Goal: Task Accomplishment & Management: Complete application form

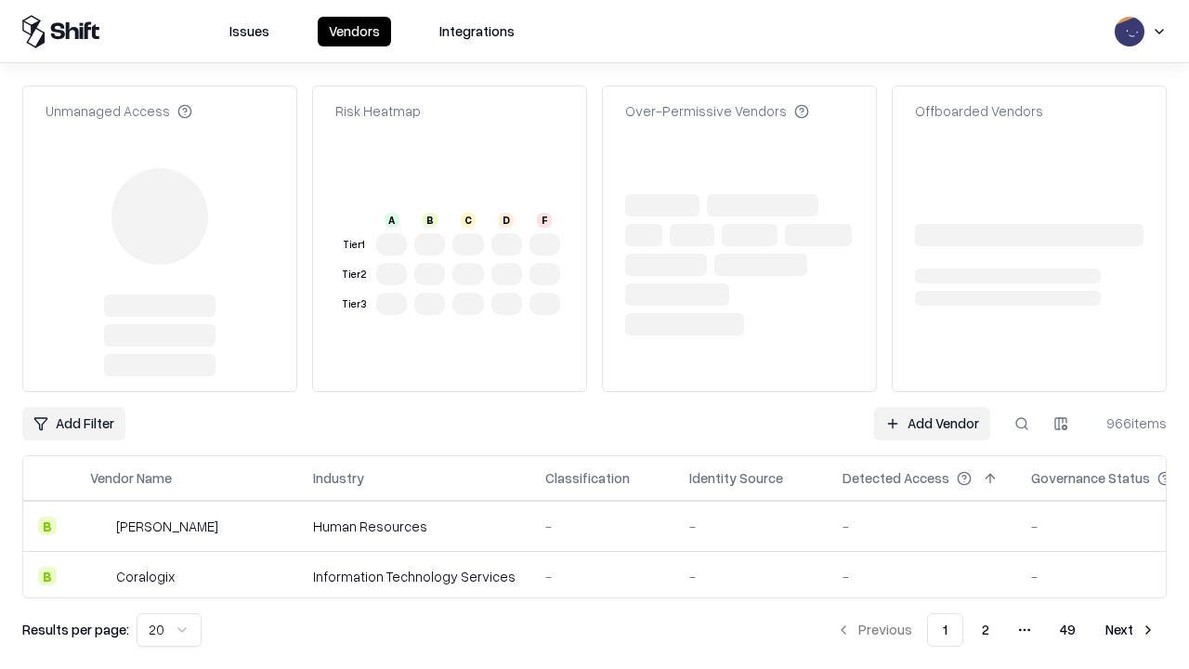
click at [931, 407] on link "Add Vendor" at bounding box center [932, 423] width 116 height 33
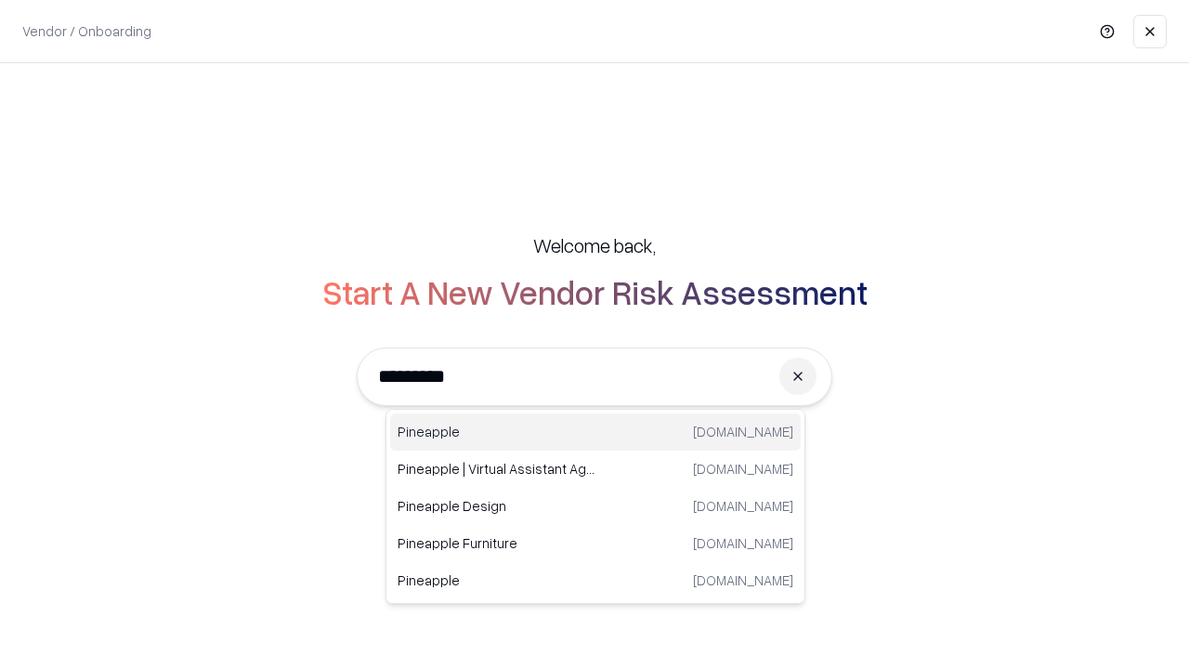
click at [595, 432] on div "Pineapple [DOMAIN_NAME]" at bounding box center [595, 431] width 410 height 37
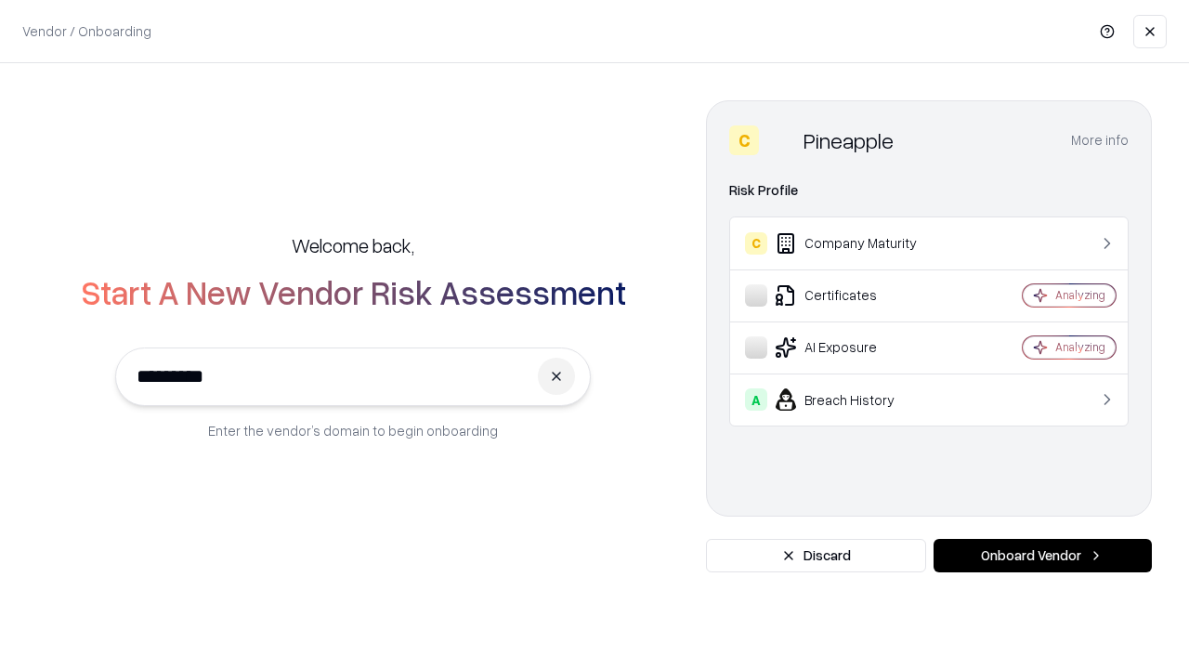
type input "*********"
click at [1042, 555] on button "Onboard Vendor" at bounding box center [1042, 555] width 218 height 33
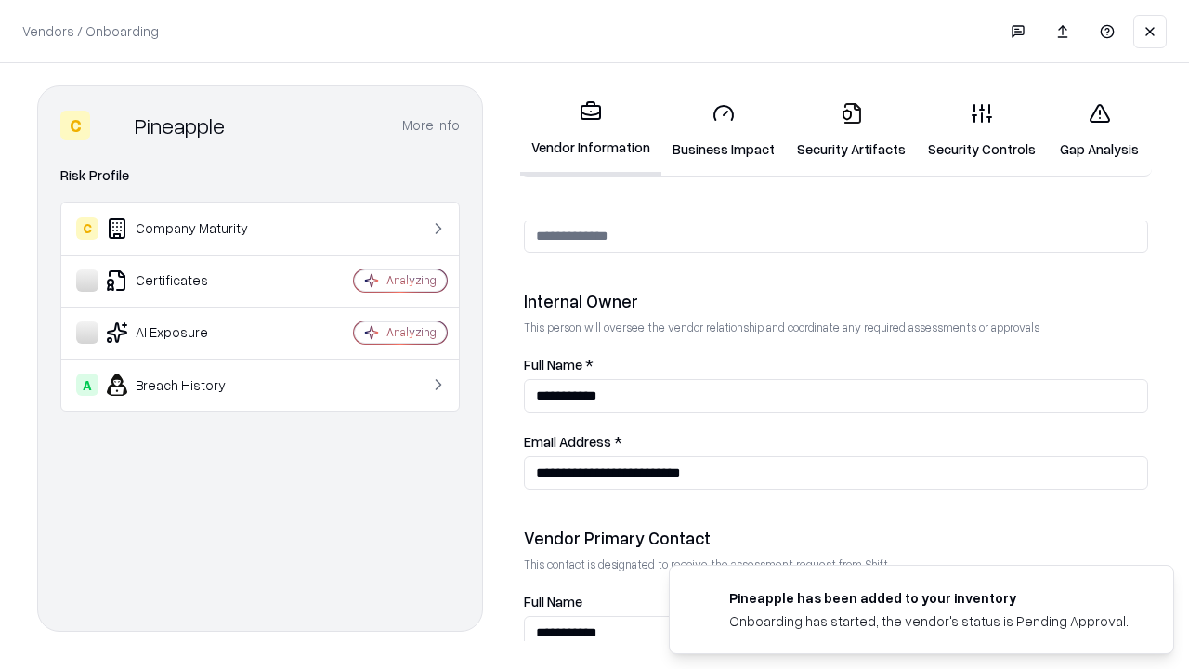
scroll to position [962, 0]
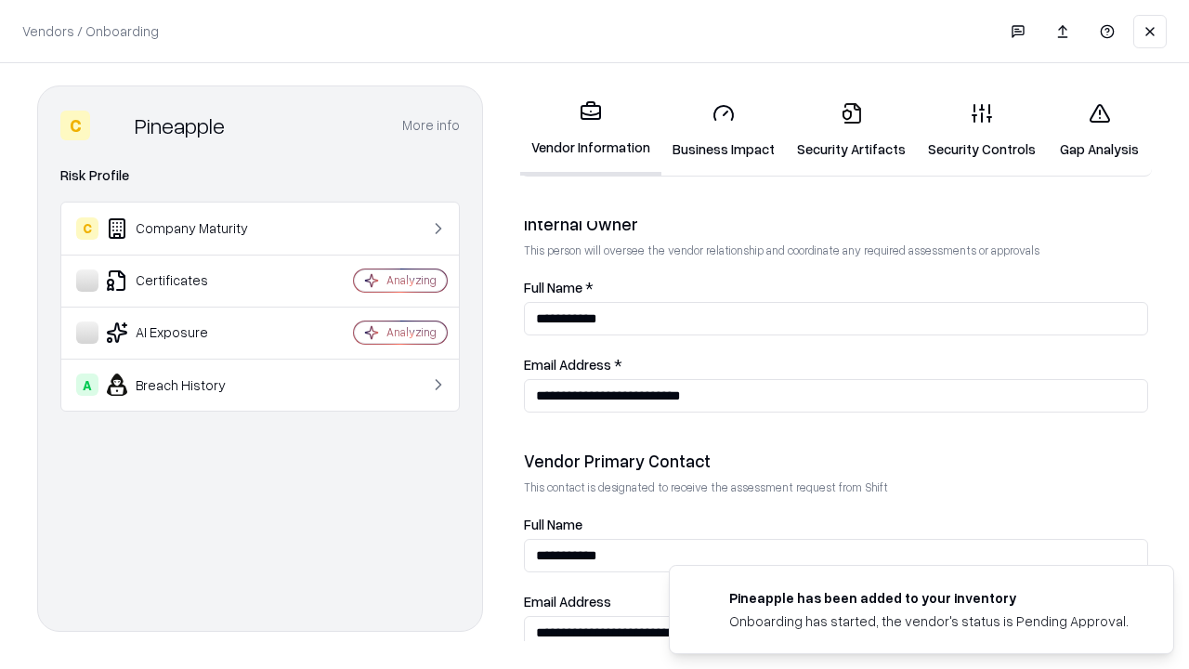
click at [723, 130] on link "Business Impact" at bounding box center [723, 130] width 124 height 86
click at [1098, 130] on link "Gap Analysis" at bounding box center [1098, 130] width 105 height 86
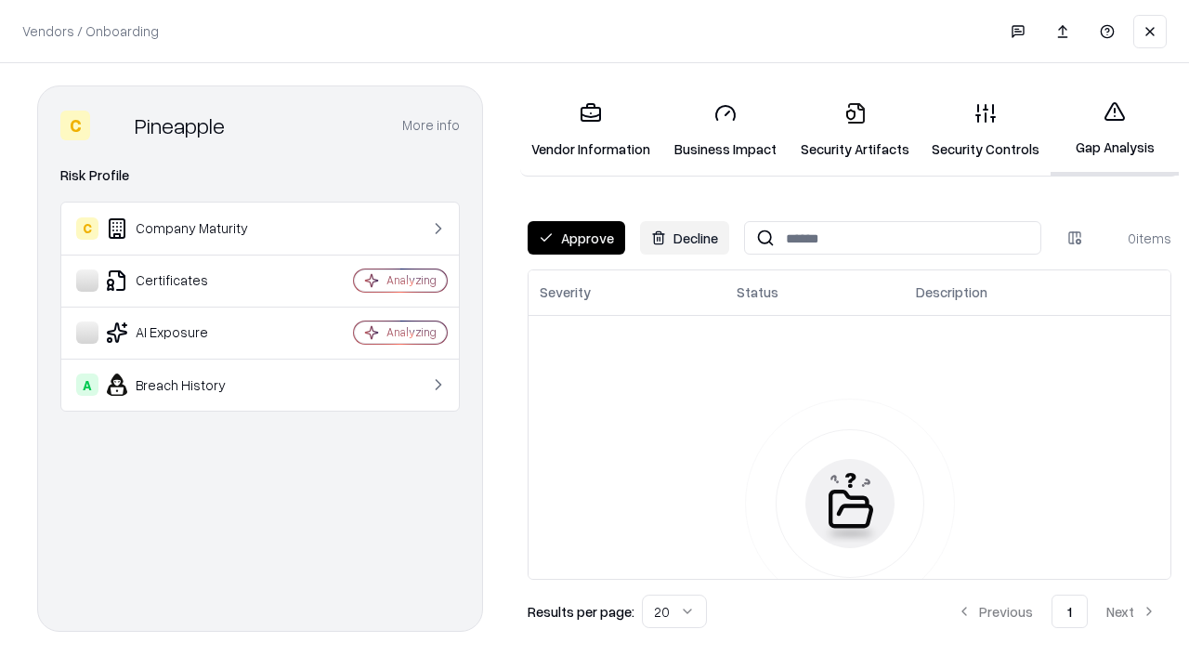
click at [576, 238] on button "Approve" at bounding box center [575, 237] width 97 height 33
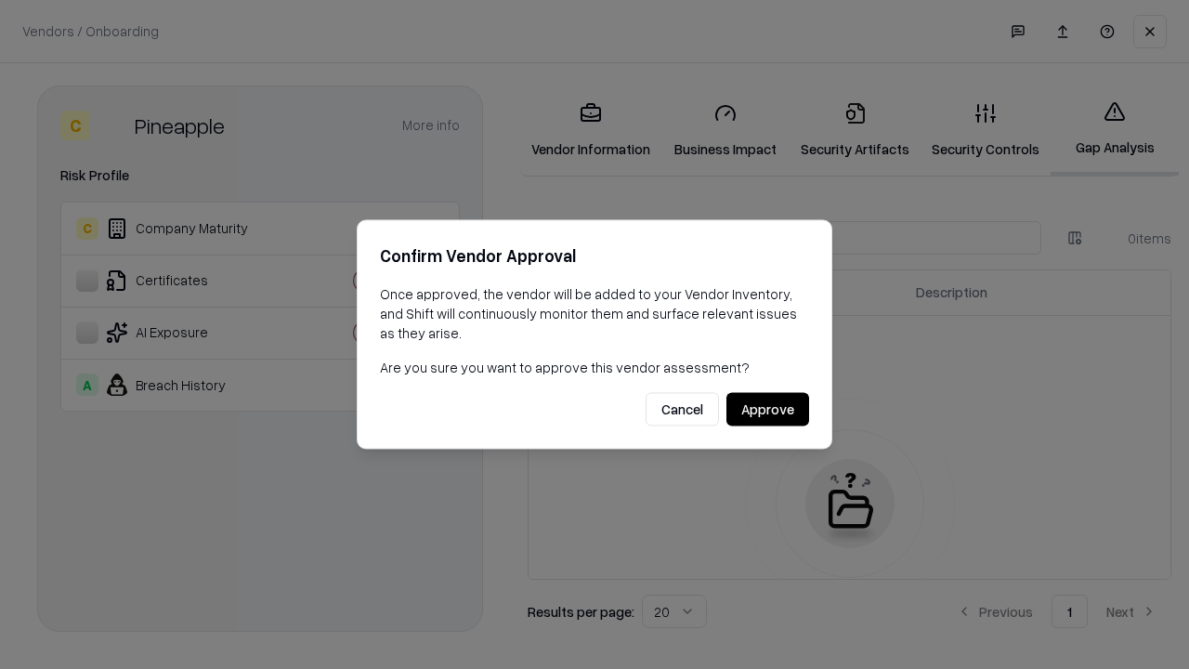
click at [767, 409] on button "Approve" at bounding box center [767, 409] width 83 height 33
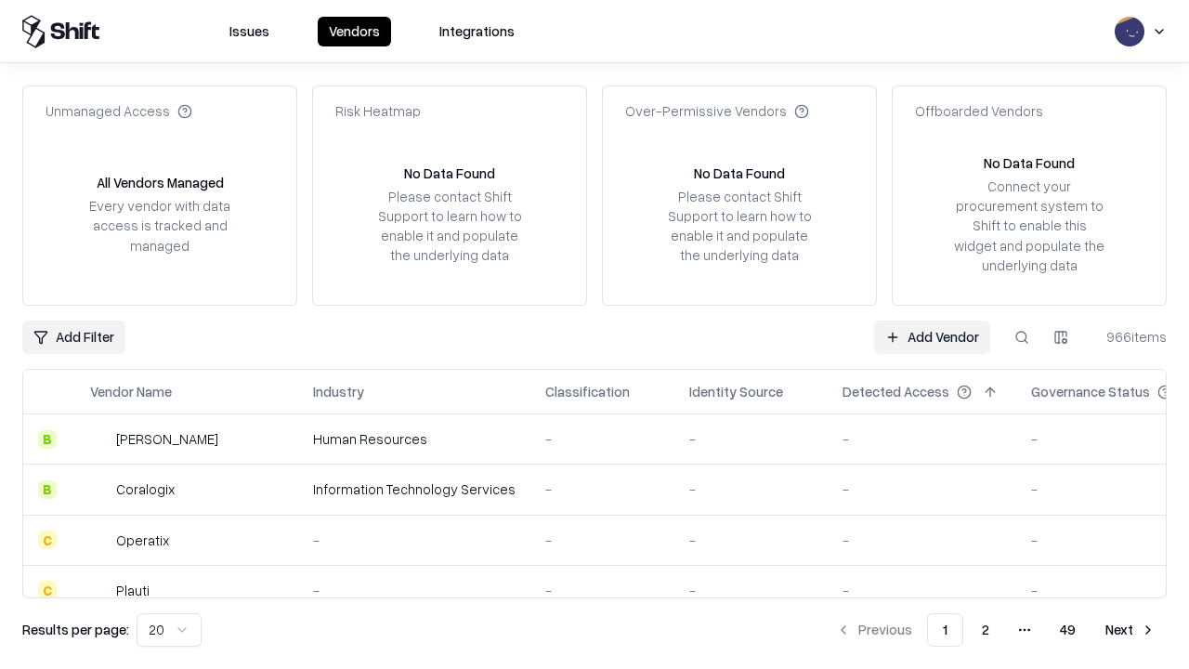
type input "*********"
click at [931, 336] on link "Add Vendor" at bounding box center [932, 336] width 116 height 33
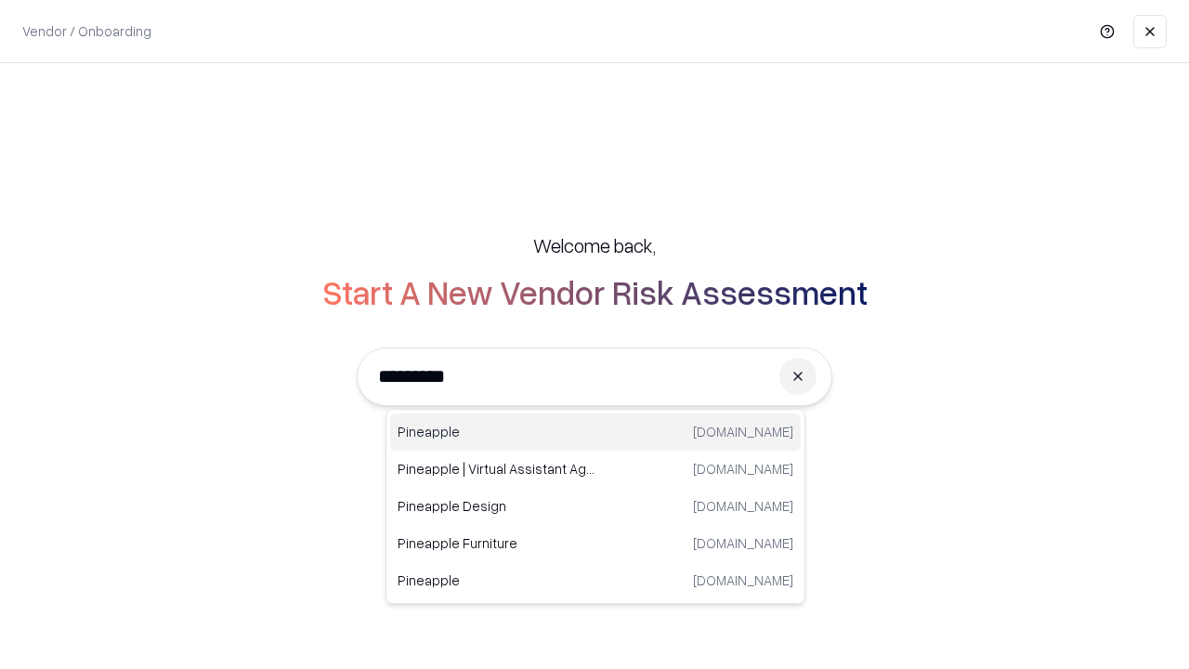
click at [595, 432] on div "Pineapple [DOMAIN_NAME]" at bounding box center [595, 431] width 410 height 37
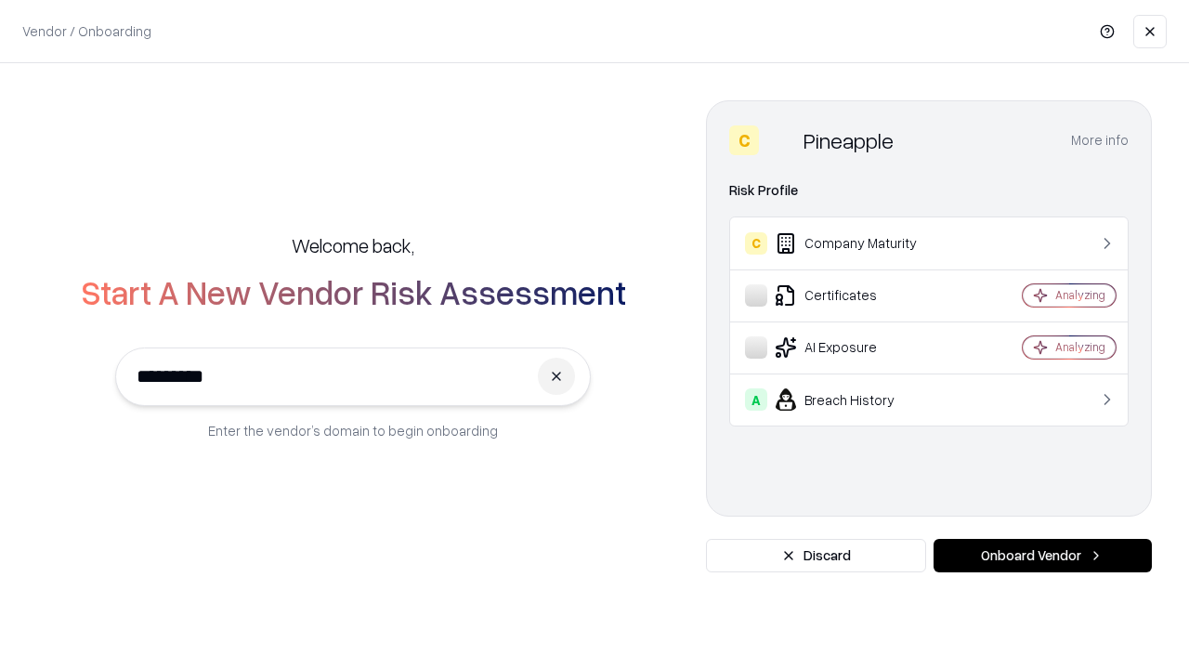
type input "*********"
click at [1042, 555] on button "Onboard Vendor" at bounding box center [1042, 555] width 218 height 33
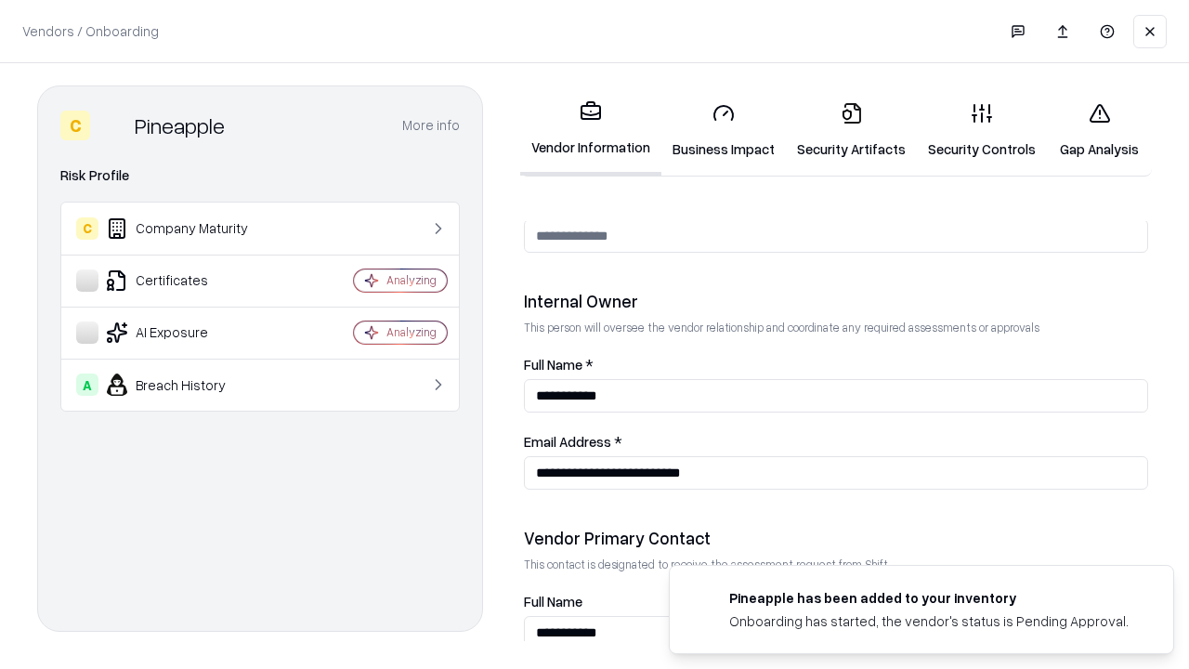
scroll to position [962, 0]
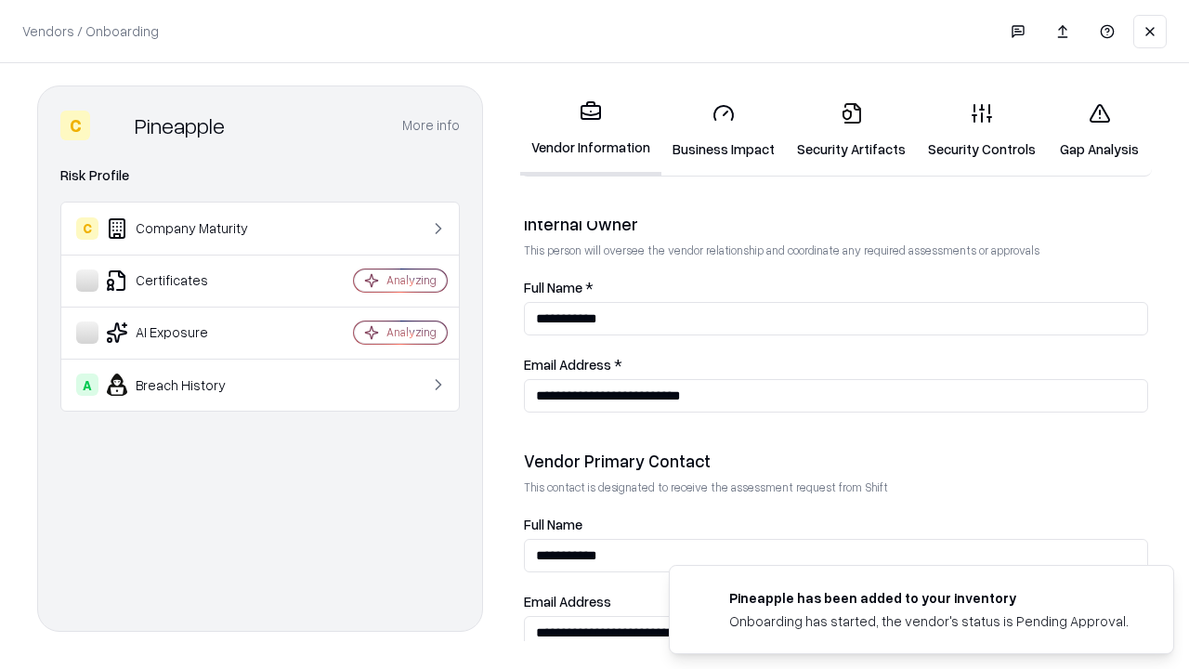
click at [1098, 130] on link "Gap Analysis" at bounding box center [1098, 130] width 105 height 86
